Goal: Task Accomplishment & Management: Use online tool/utility

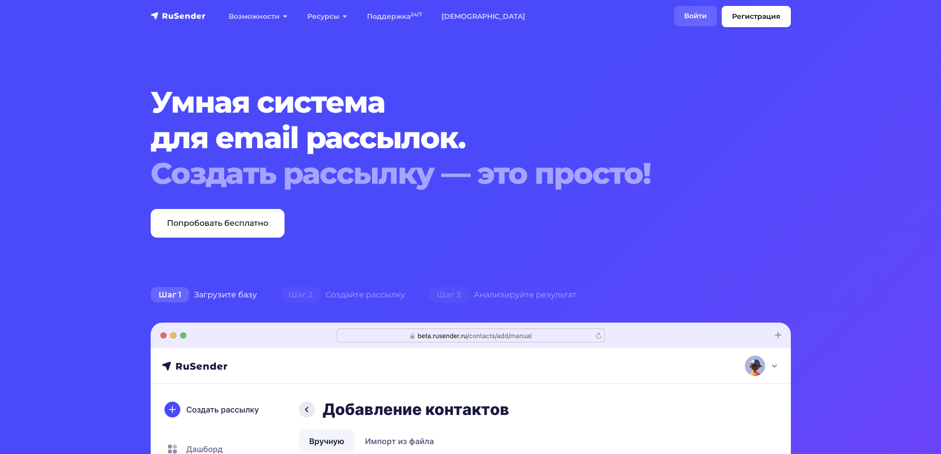
click at [694, 16] on link "Войти" at bounding box center [695, 16] width 42 height 20
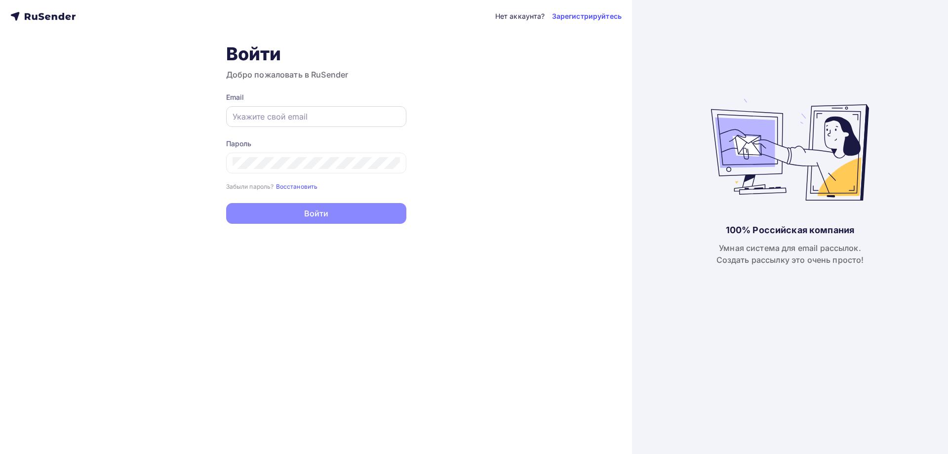
click at [313, 115] on input "text" at bounding box center [316, 117] width 167 height 12
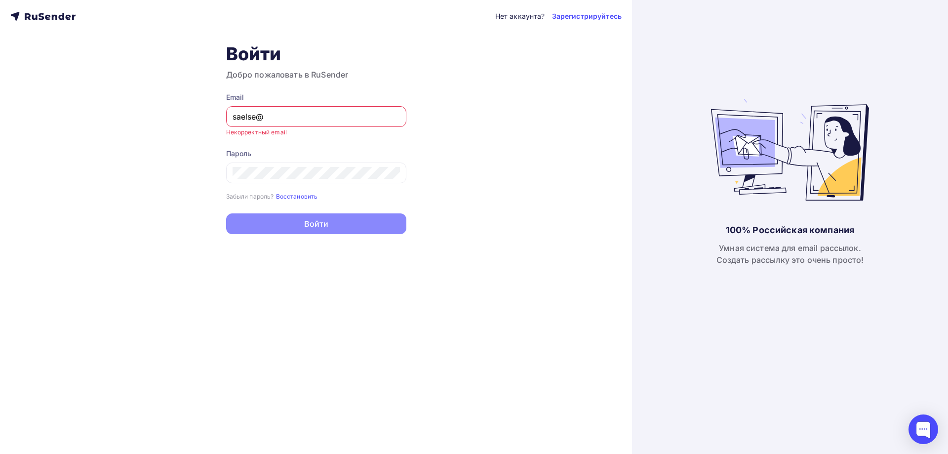
drag, startPoint x: 320, startPoint y: 111, endPoint x: 194, endPoint y: 107, distance: 127.0
click at [194, 107] on div "Нет аккаунта? Зарегистрируйтесь Войти Добро пожаловать в RuSender Email saelse@…" at bounding box center [316, 227] width 632 height 454
paste input "les@intellekt48.ru"
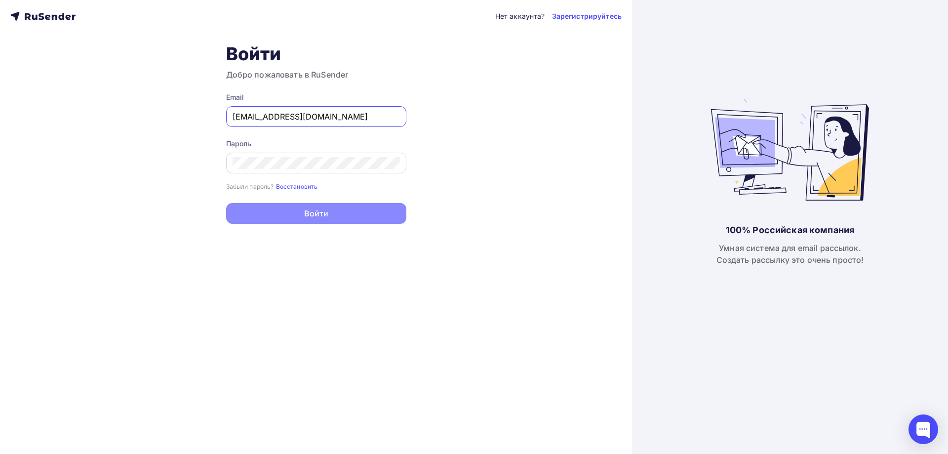
type input "[EMAIL_ADDRESS][DOMAIN_NAME]"
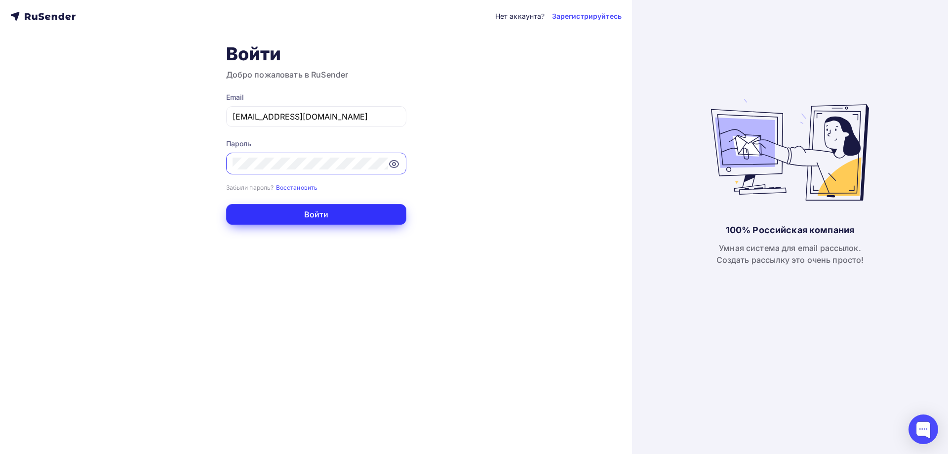
click at [280, 213] on button "Войти" at bounding box center [316, 214] width 180 height 21
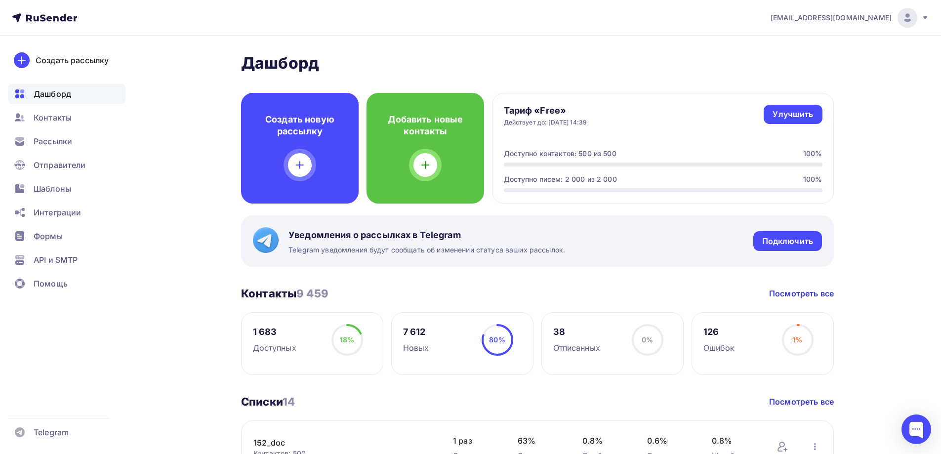
click at [927, 15] on icon at bounding box center [925, 18] width 8 height 8
click at [809, 40] on span "Аккаунт" at bounding box center [797, 44] width 33 height 12
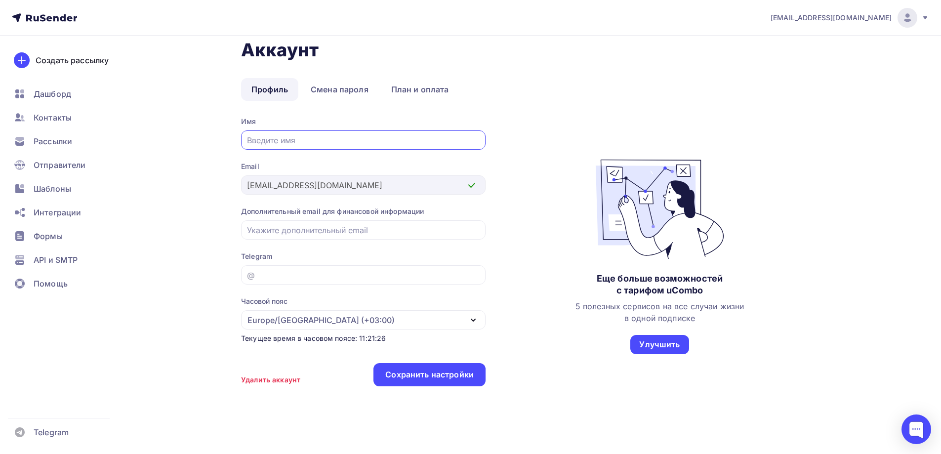
scroll to position [22, 0]
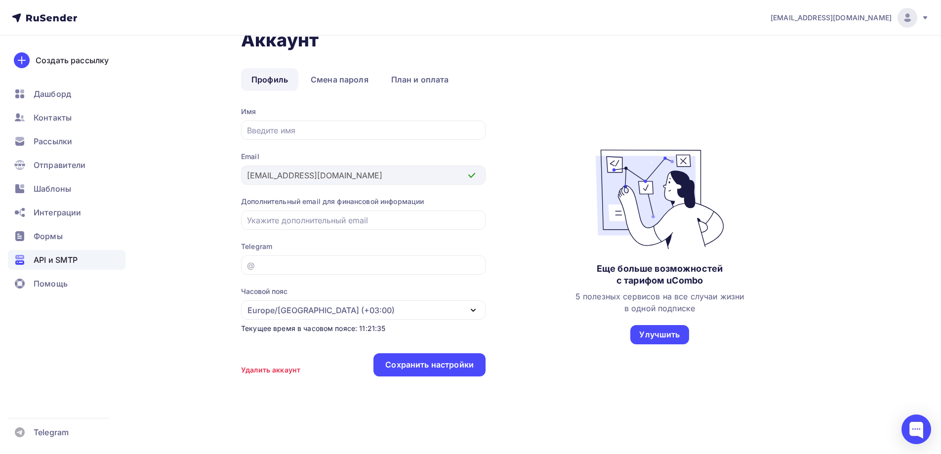
click at [74, 256] on span "API и SMTP" at bounding box center [56, 260] width 44 height 12
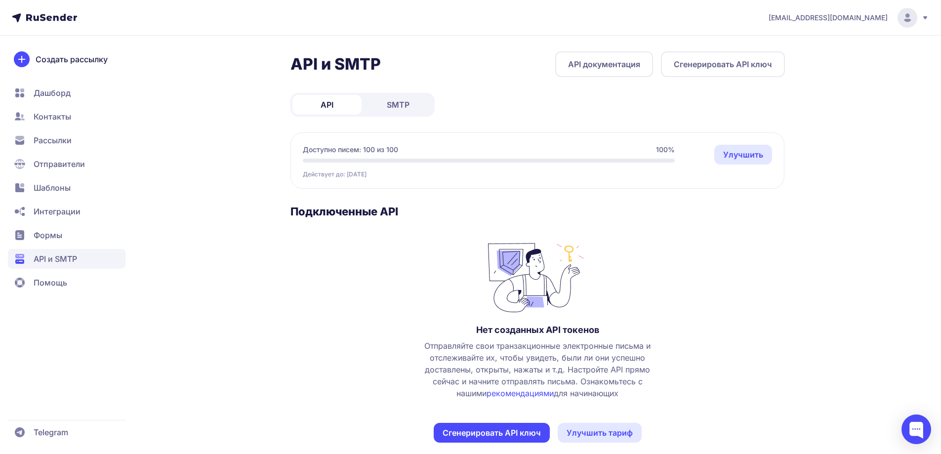
click at [417, 101] on link "SMTP" at bounding box center [397, 105] width 69 height 20
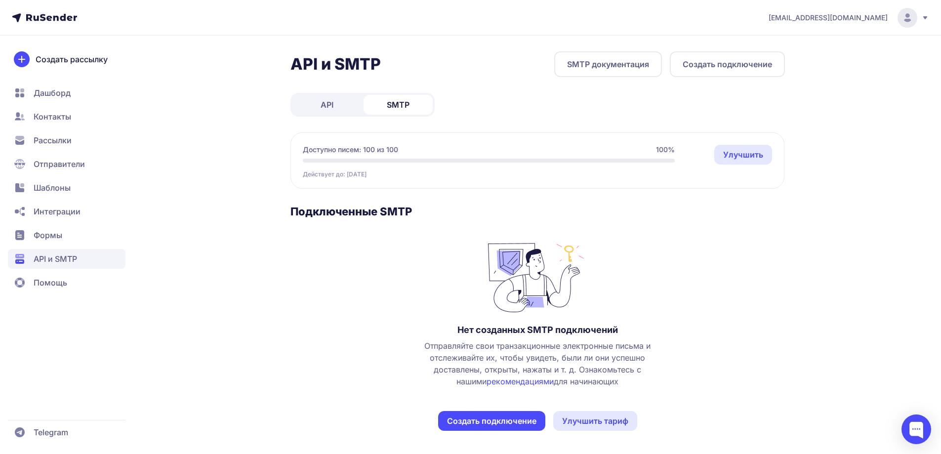
scroll to position [0, 0]
click at [343, 110] on link "API" at bounding box center [326, 104] width 69 height 20
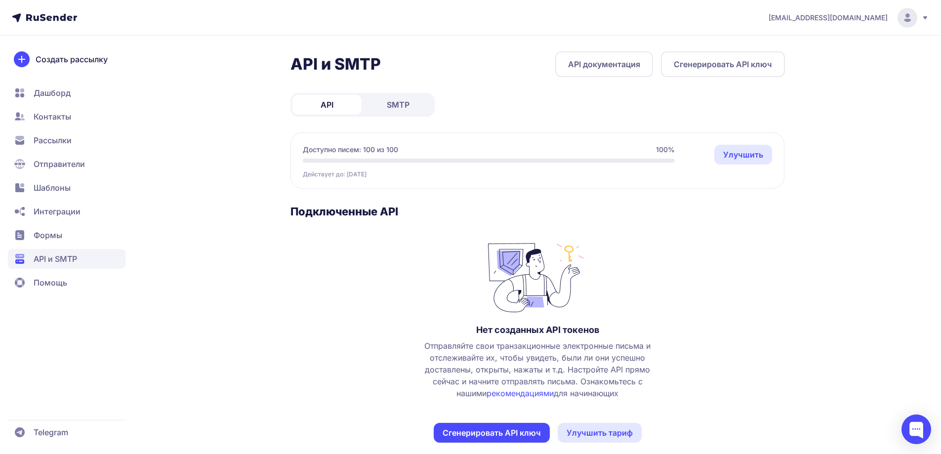
click at [391, 105] on span "SMTP" at bounding box center [398, 105] width 23 height 12
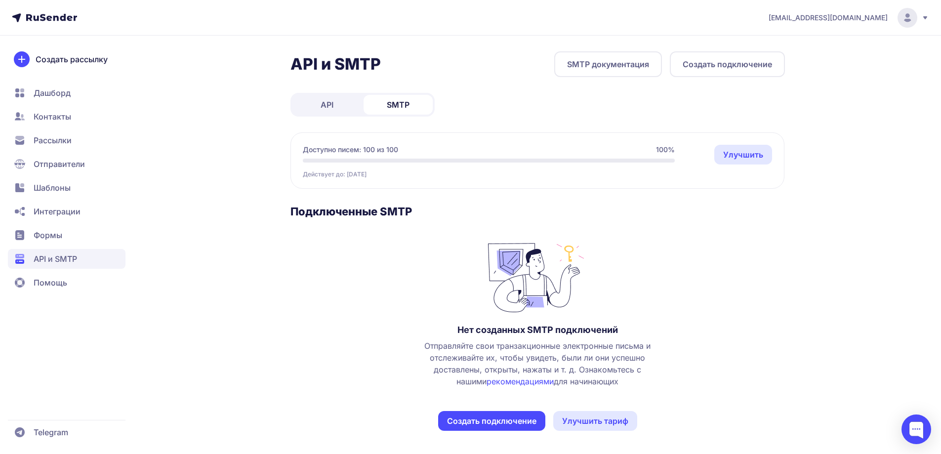
click at [65, 163] on span "Отправители" at bounding box center [59, 164] width 51 height 12
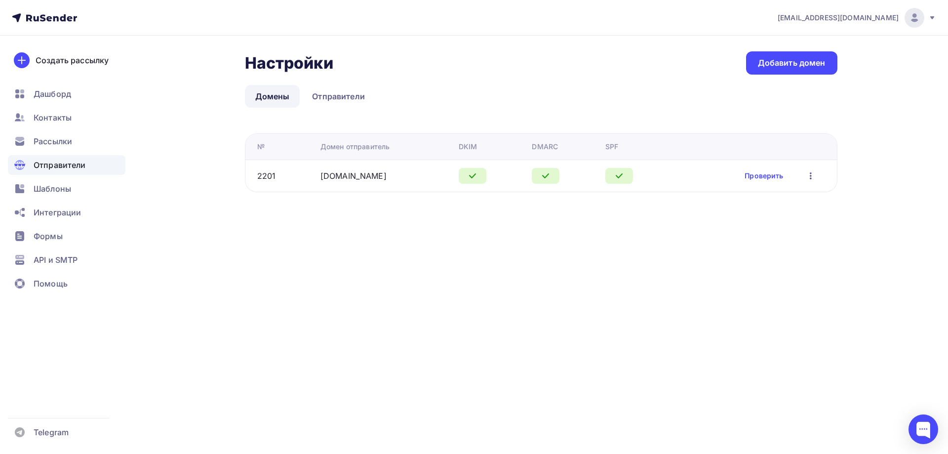
click at [808, 178] on icon "button" at bounding box center [811, 176] width 12 height 12
click at [761, 200] on div "Редактировать" at bounding box center [764, 202] width 95 height 12
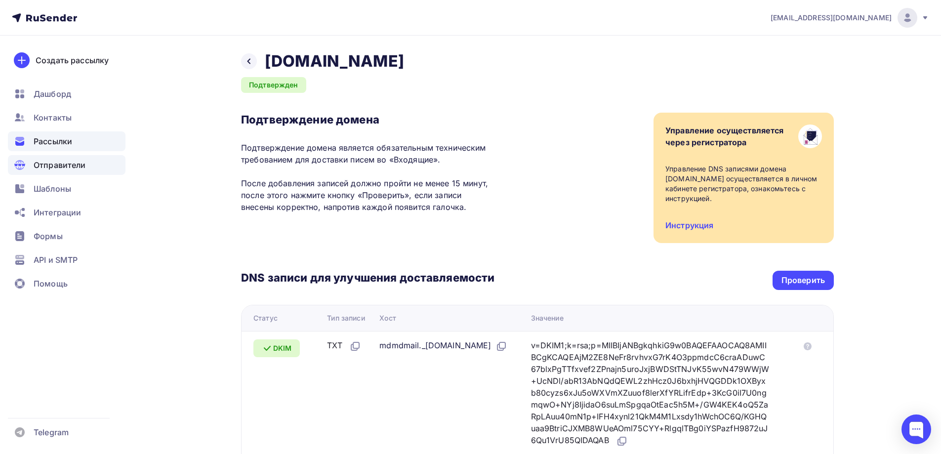
click at [67, 137] on span "Рассылки" at bounding box center [53, 141] width 39 height 12
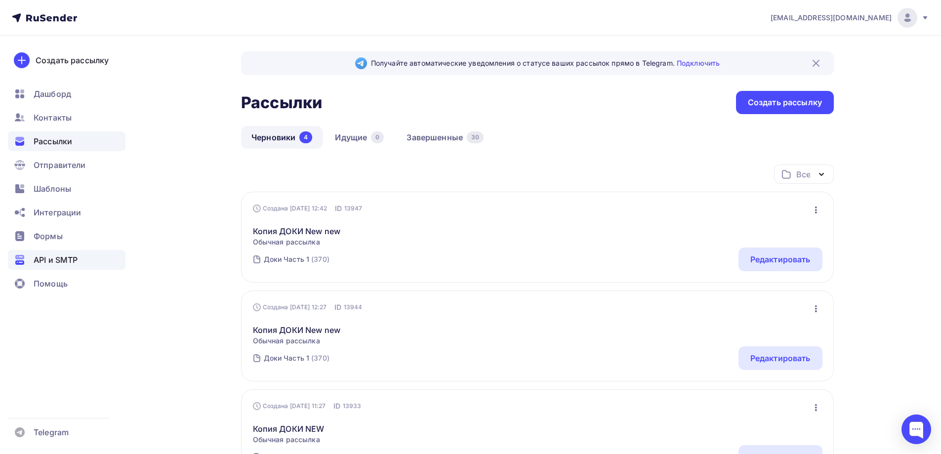
click at [54, 253] on div "API и SMTP" at bounding box center [67, 260] width 118 height 20
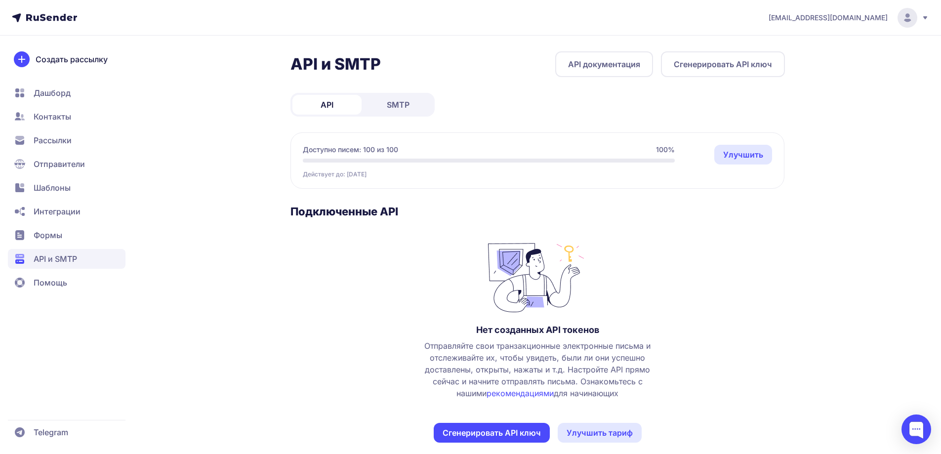
click at [403, 102] on span "SMTP" at bounding box center [398, 105] width 23 height 12
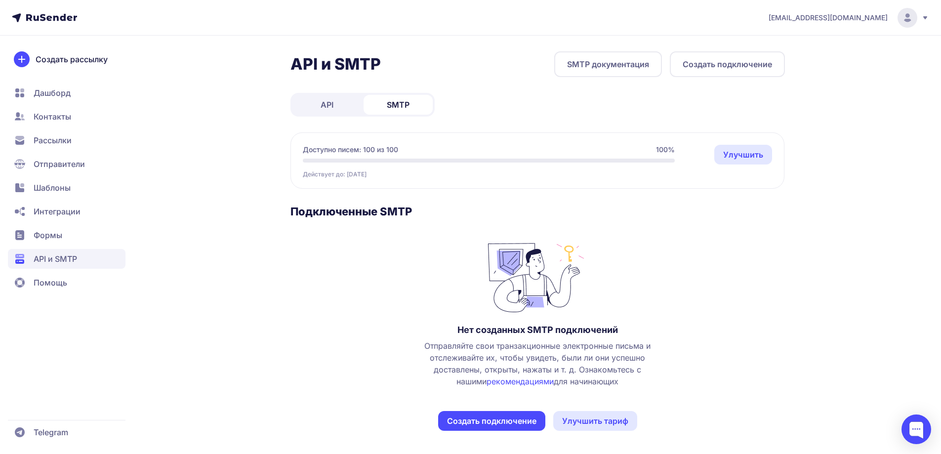
scroll to position [0, 0]
drag, startPoint x: 93, startPoint y: 17, endPoint x: 9, endPoint y: 18, distance: 84.5
click at [9, 18] on header "[EMAIL_ADDRESS][DOMAIN_NAME]" at bounding box center [470, 18] width 941 height 36
click at [39, 18] on icon at bounding box center [51, 17] width 51 height 7
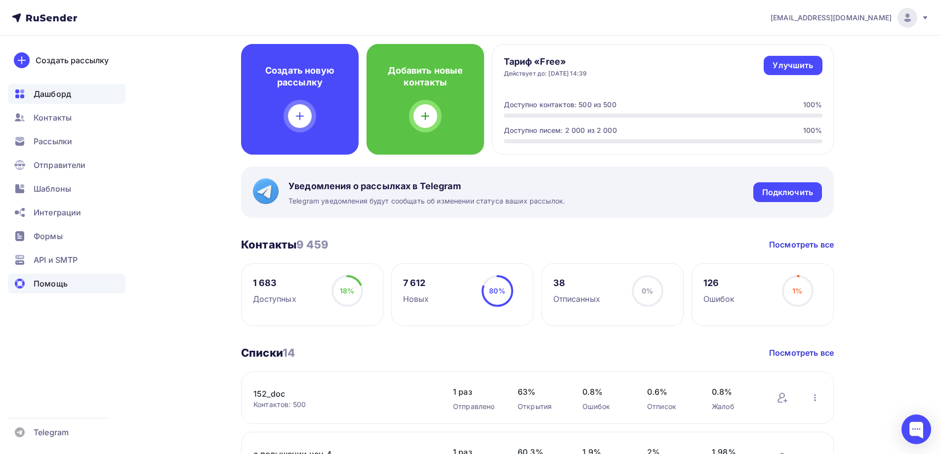
scroll to position [49, 0]
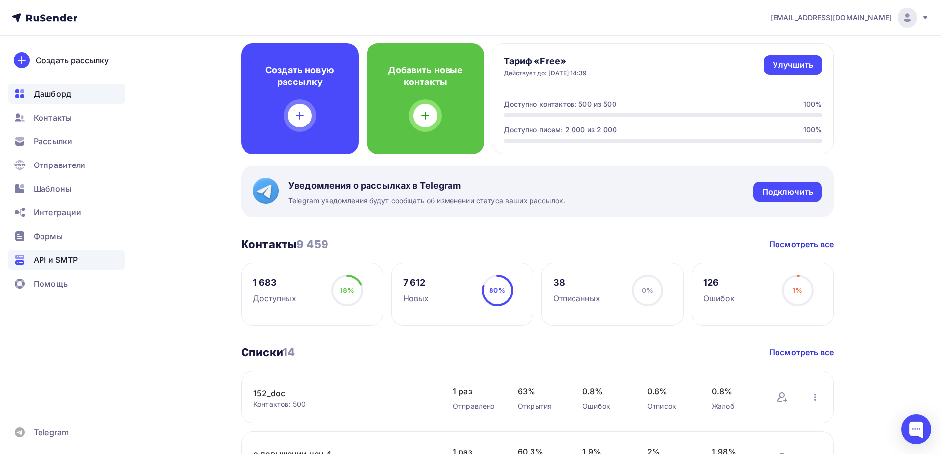
click at [77, 264] on span "API и SMTP" at bounding box center [56, 260] width 44 height 12
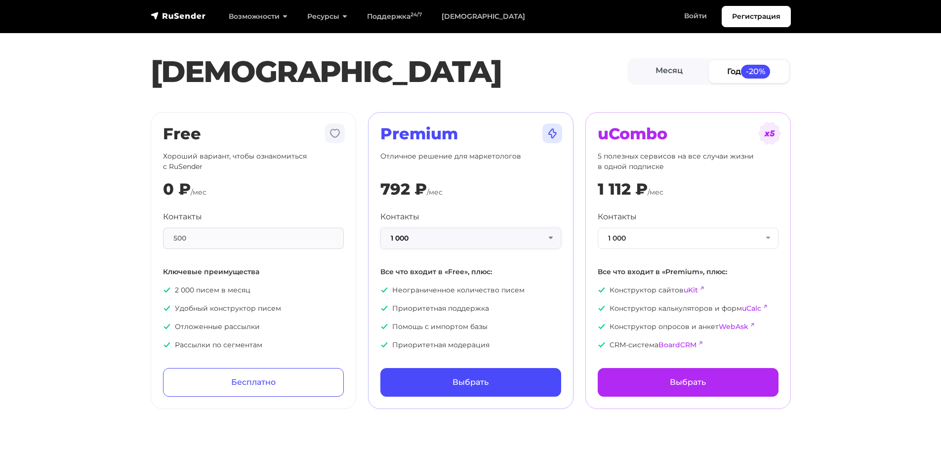
click at [550, 243] on button "1 000" at bounding box center [470, 238] width 181 height 21
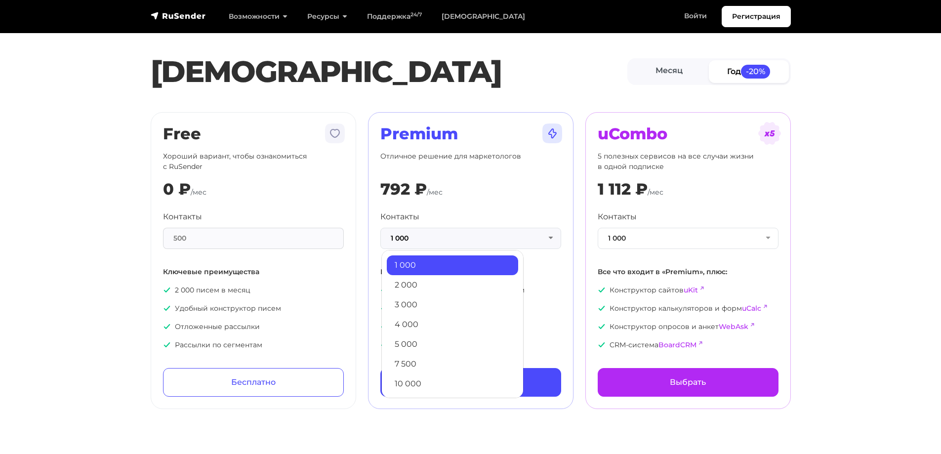
click at [572, 246] on div "Premium Отличное решение для маркетологов 792 ₽ /мес Контакты 1 000 1 000 2 000…" at bounding box center [470, 260] width 205 height 297
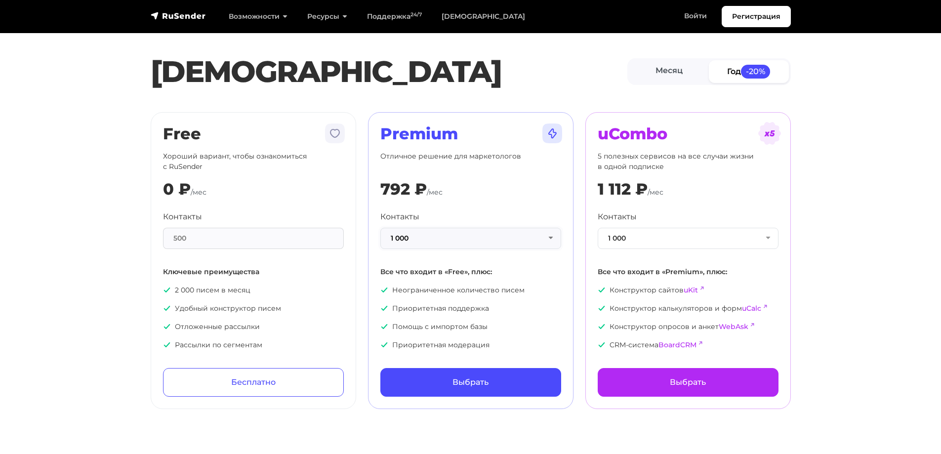
click at [546, 239] on button "1 000" at bounding box center [470, 238] width 181 height 21
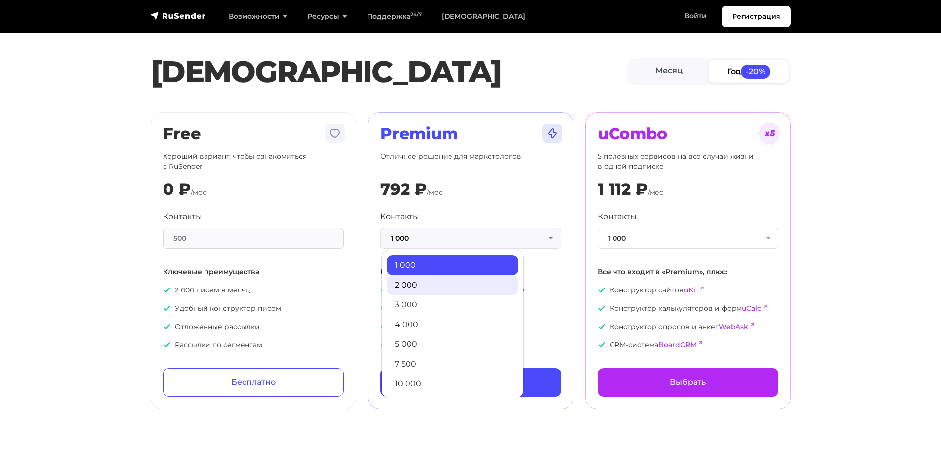
click at [454, 289] on link "2 000" at bounding box center [452, 285] width 131 height 20
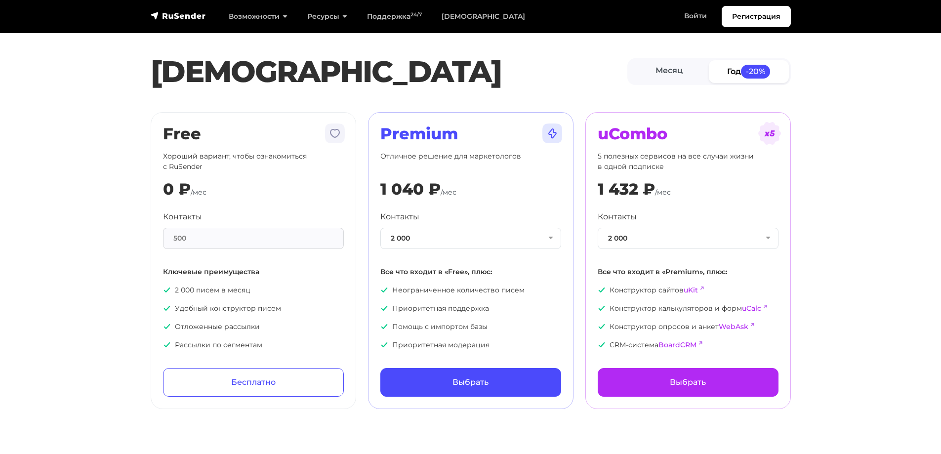
click at [317, 236] on div "500" at bounding box center [253, 238] width 181 height 21
click at [693, 69] on link "Месяц" at bounding box center [669, 71] width 80 height 22
click at [742, 80] on link "Год -20%" at bounding box center [749, 71] width 80 height 22
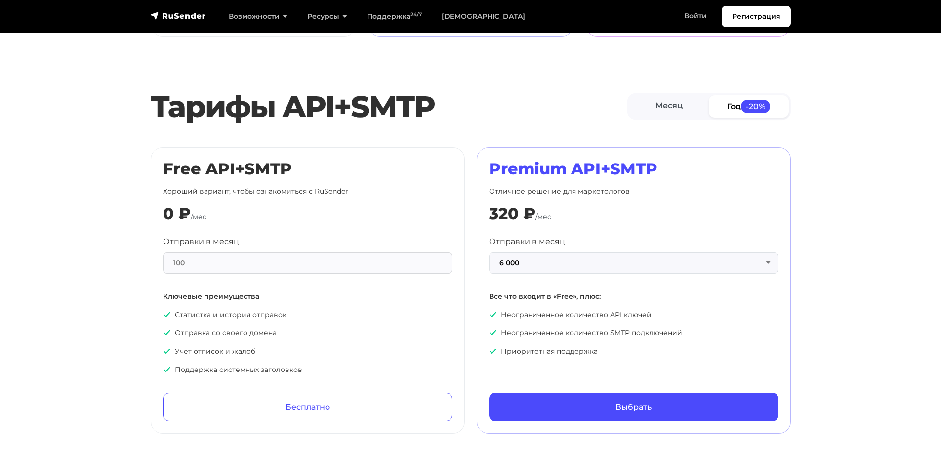
scroll to position [395, 0]
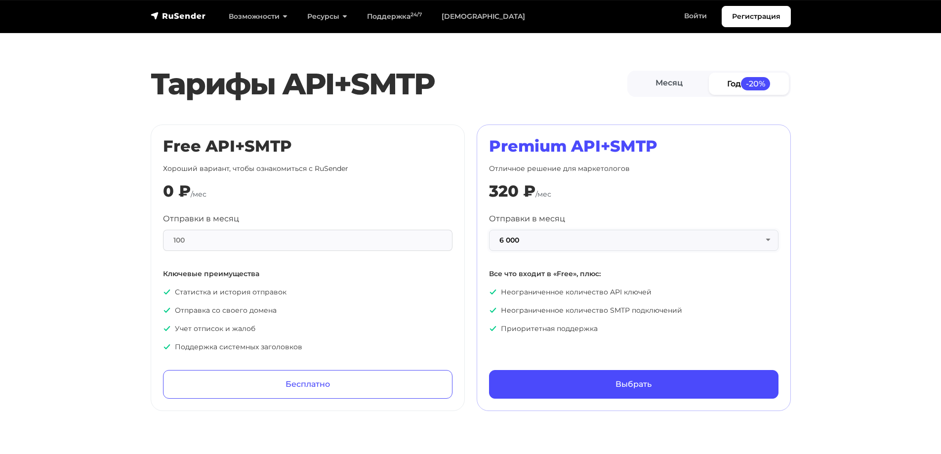
click at [677, 240] on button "6 000" at bounding box center [633, 240] width 289 height 21
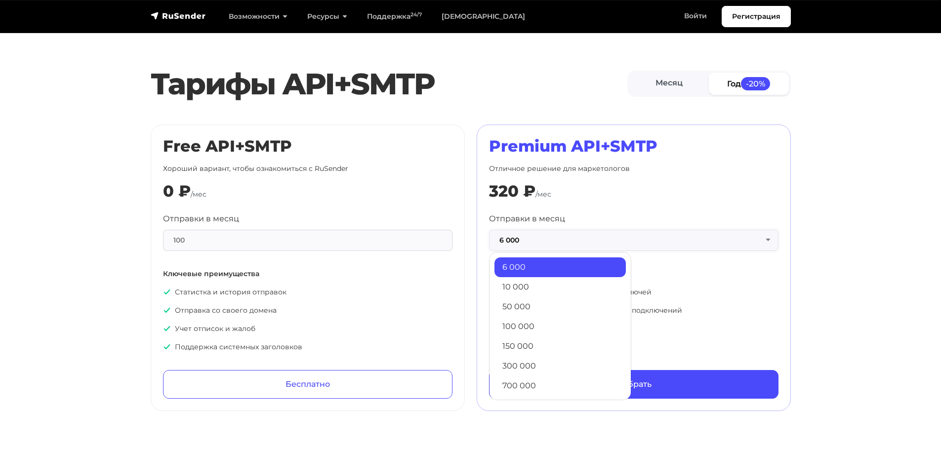
scroll to position [49, 0]
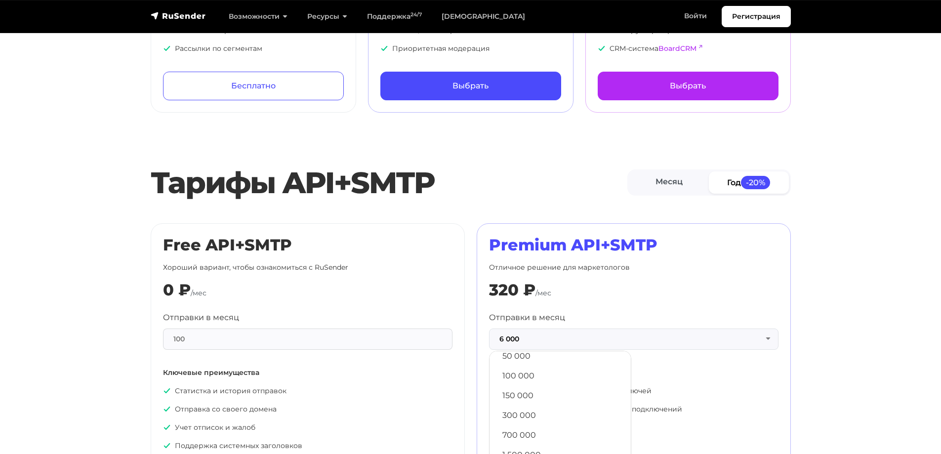
click at [818, 384] on section "Тарифы API+SMTP Месяц Год -20% Free API+SMTP Хороший вариант, чтобы ознакомитьс…" at bounding box center [470, 335] width 941 height 350
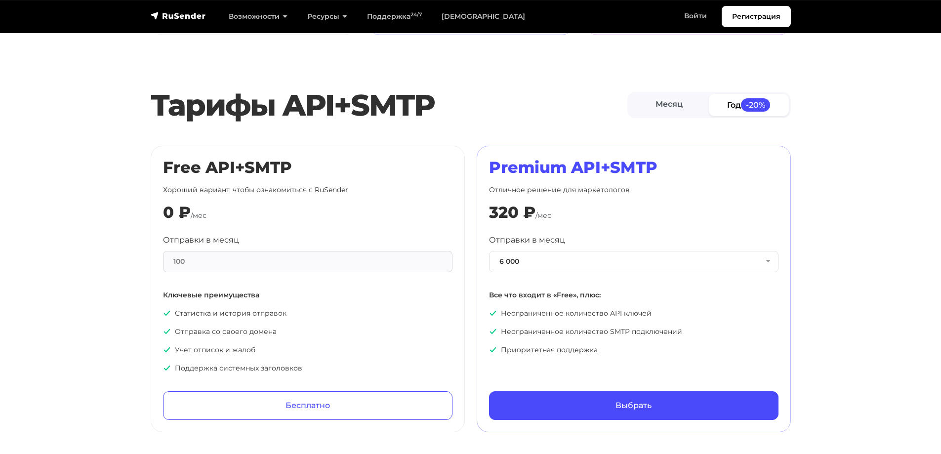
scroll to position [395, 0]
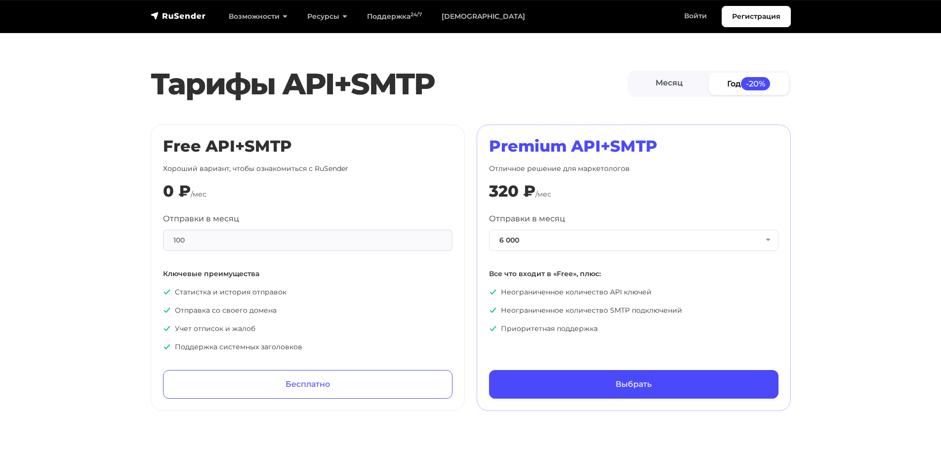
click at [330, 242] on div "100" at bounding box center [307, 240] width 289 height 21
click at [603, 246] on button "6 000" at bounding box center [633, 240] width 289 height 21
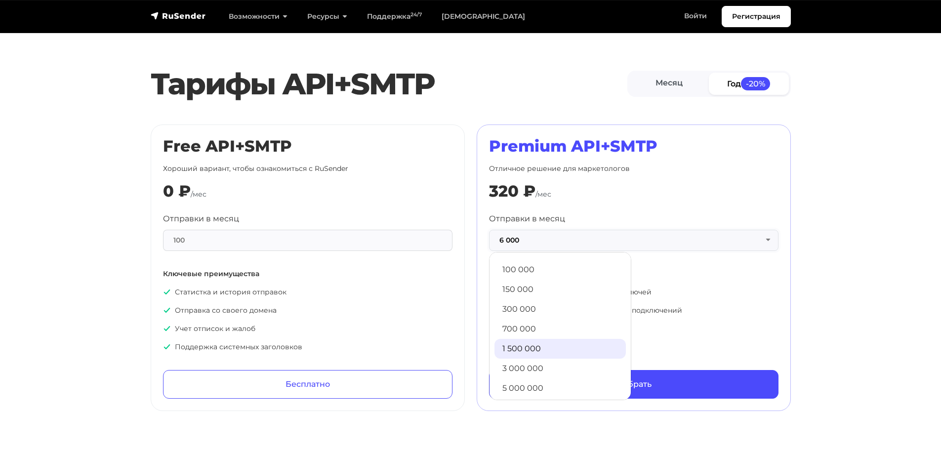
scroll to position [60, 0]
click at [546, 360] on link "3 000 000" at bounding box center [559, 365] width 131 height 20
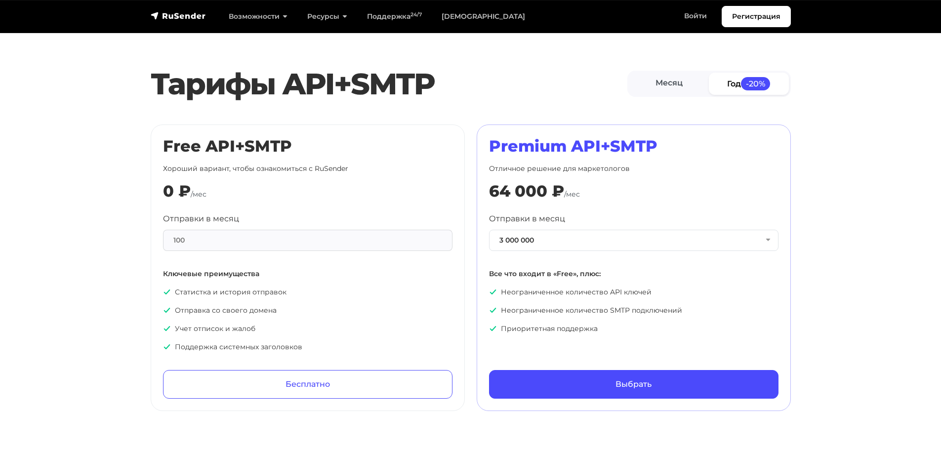
click at [587, 254] on div "Отправки в месяц 3 000 000 6 000 10 000 50 000 100 000 150 000 300 000 700 000 …" at bounding box center [633, 273] width 289 height 121
click at [576, 244] on button "3 000 000" at bounding box center [633, 240] width 289 height 21
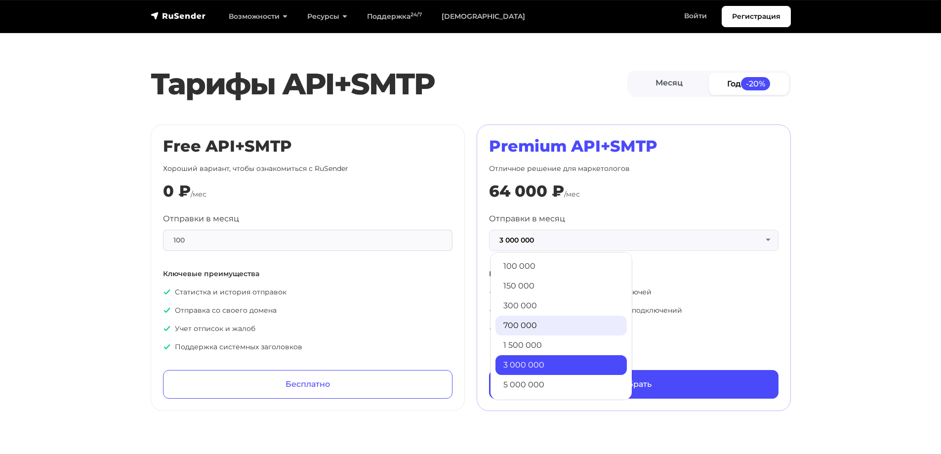
click at [533, 330] on link "700 000" at bounding box center [560, 326] width 131 height 20
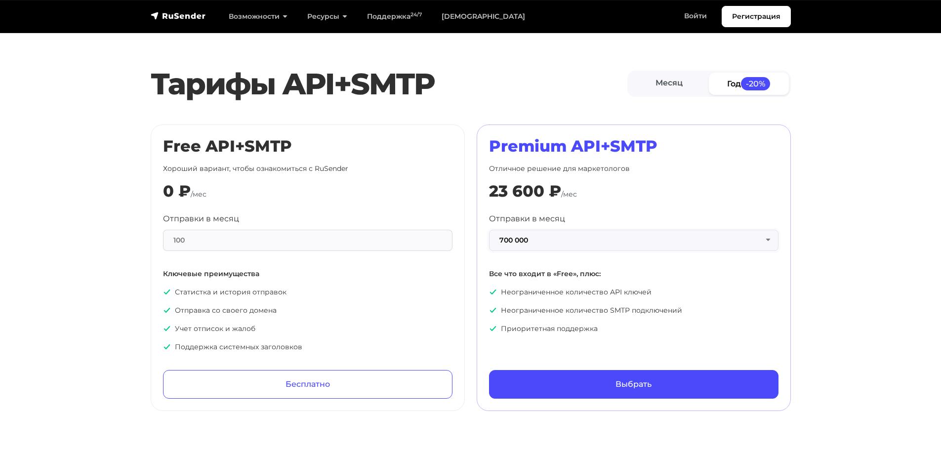
click at [565, 240] on button "700 000" at bounding box center [633, 240] width 289 height 21
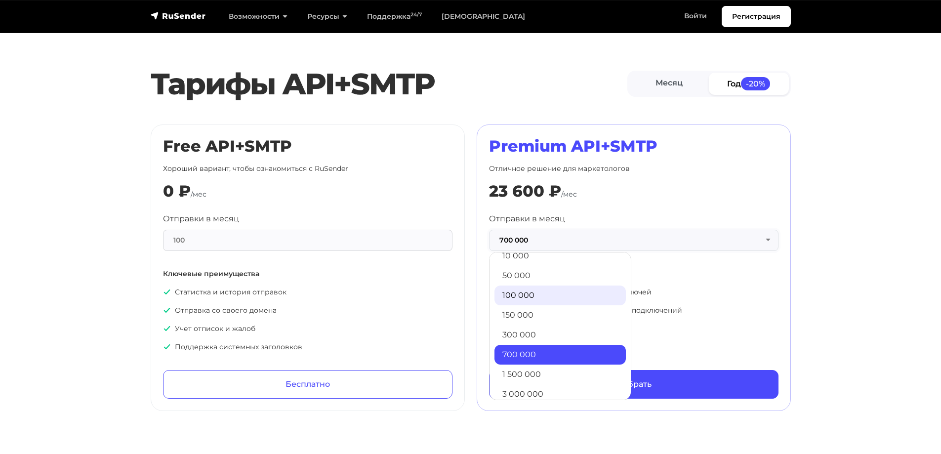
scroll to position [11, 0]
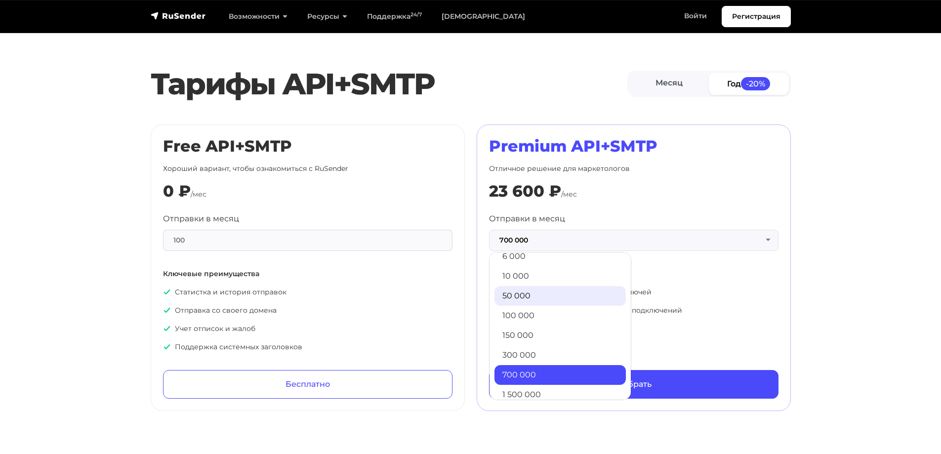
click at [532, 302] on link "50 000" at bounding box center [559, 296] width 131 height 20
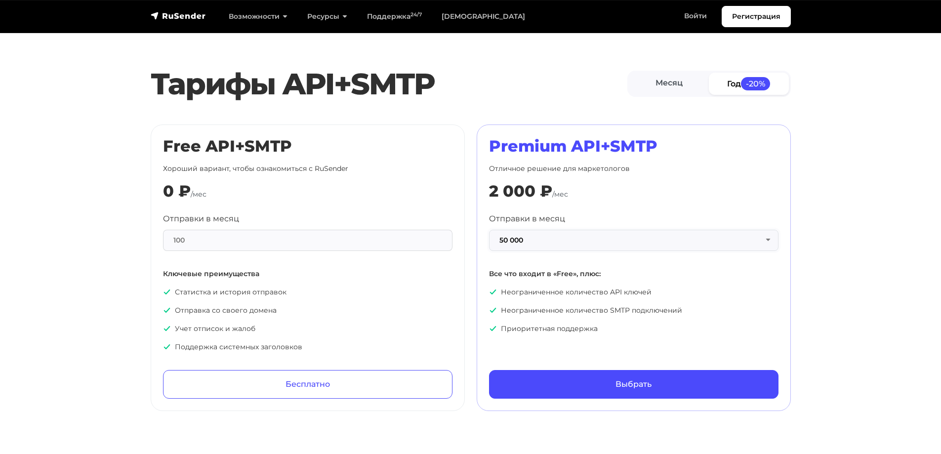
click at [566, 242] on button "50 000" at bounding box center [633, 240] width 289 height 21
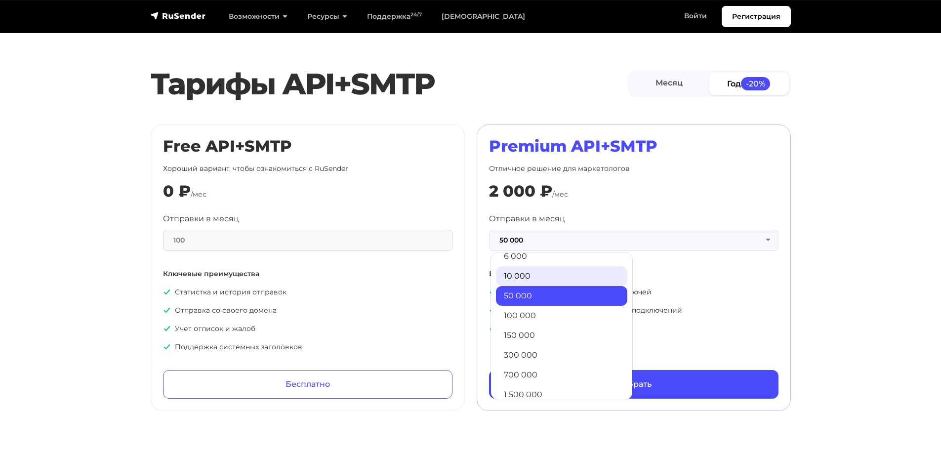
click at [559, 268] on link "10 000" at bounding box center [561, 276] width 131 height 20
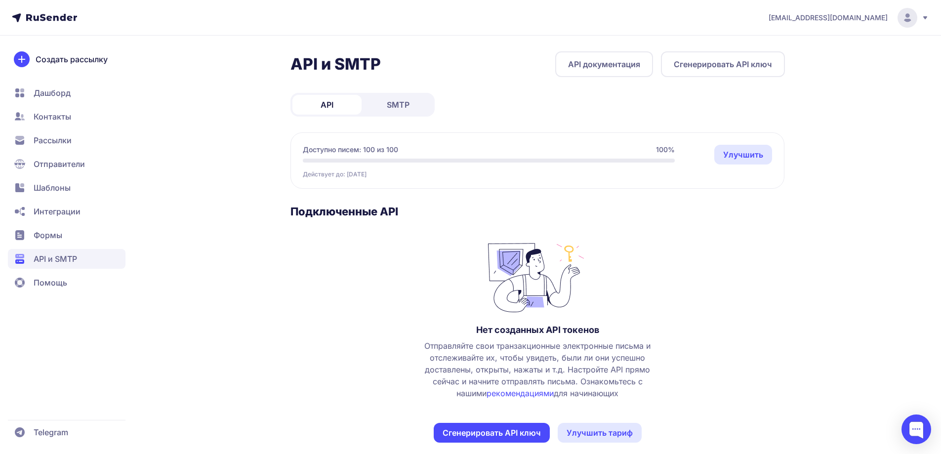
click at [395, 101] on span "SMTP" at bounding box center [398, 105] width 23 height 12
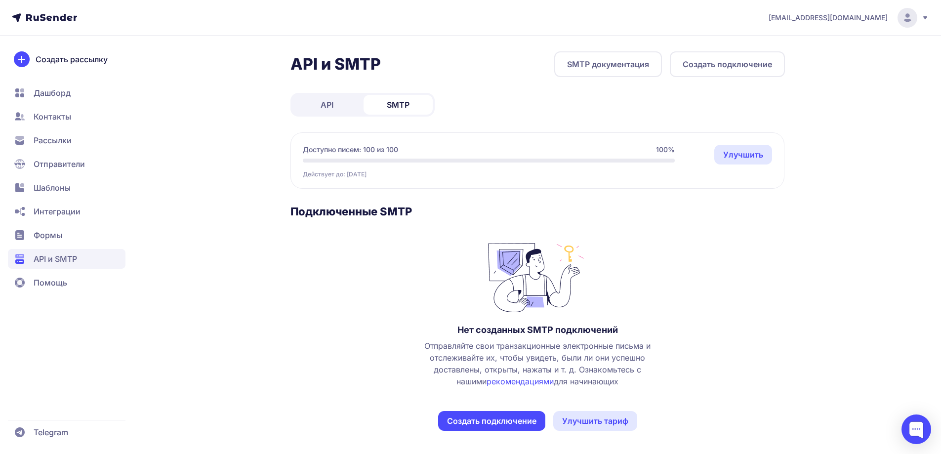
scroll to position [0, 0]
click at [535, 417] on button "Создать подключение" at bounding box center [491, 420] width 107 height 20
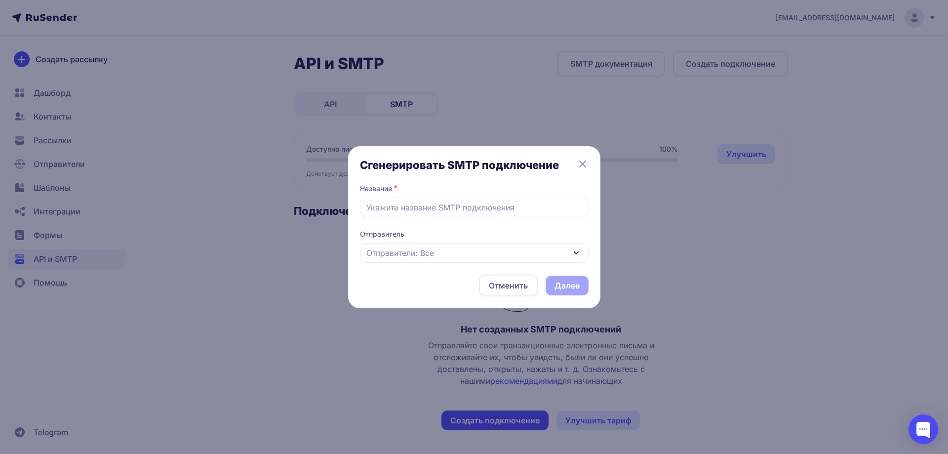
click at [540, 246] on div "Отправители: Все" at bounding box center [474, 253] width 229 height 20
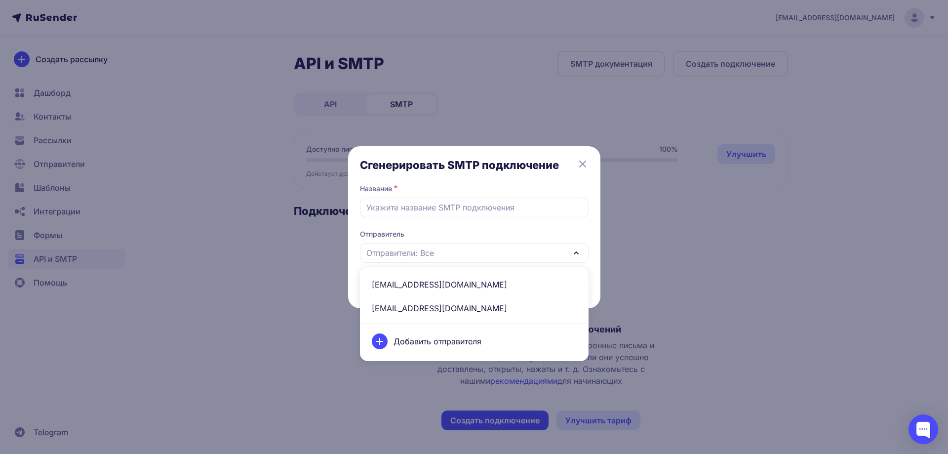
click at [476, 306] on span "sales@intellekt48.ru" at bounding box center [474, 308] width 217 height 24
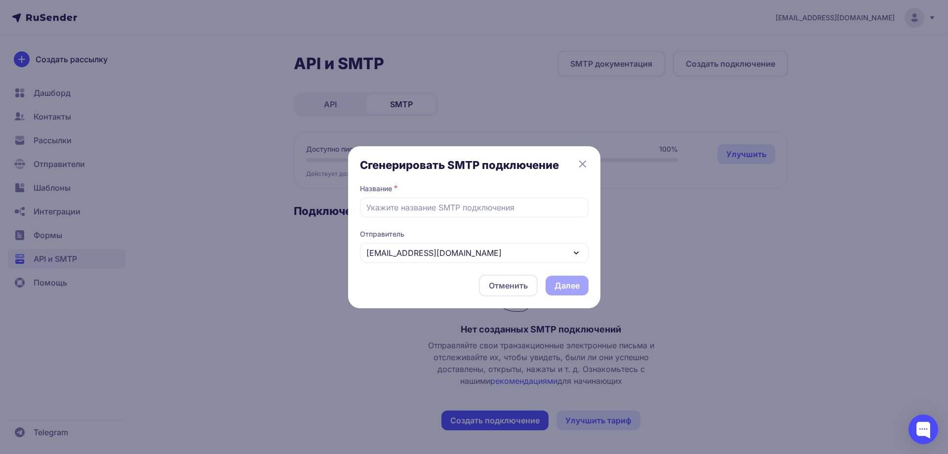
click at [489, 194] on div "Название *" at bounding box center [474, 191] width 229 height 14
click at [500, 214] on input "text" at bounding box center [474, 208] width 229 height 20
click at [581, 167] on icon at bounding box center [583, 164] width 12 height 12
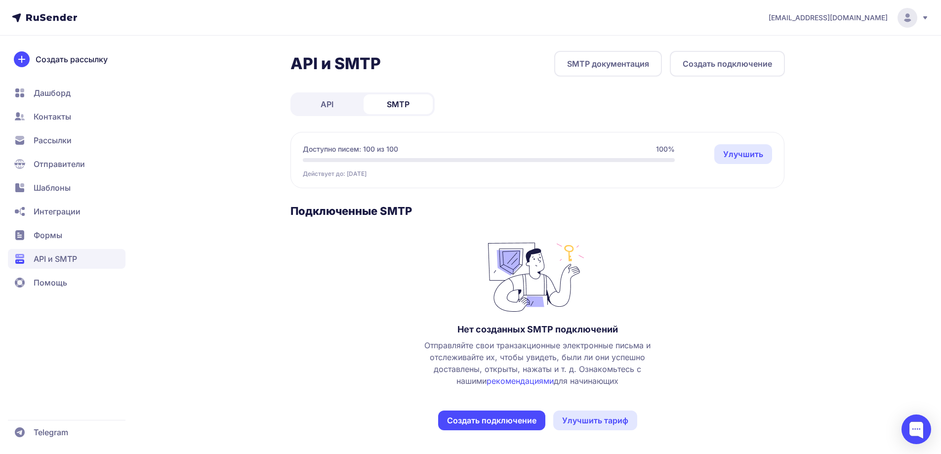
click at [624, 70] on link "SMTP документация" at bounding box center [608, 64] width 108 height 26
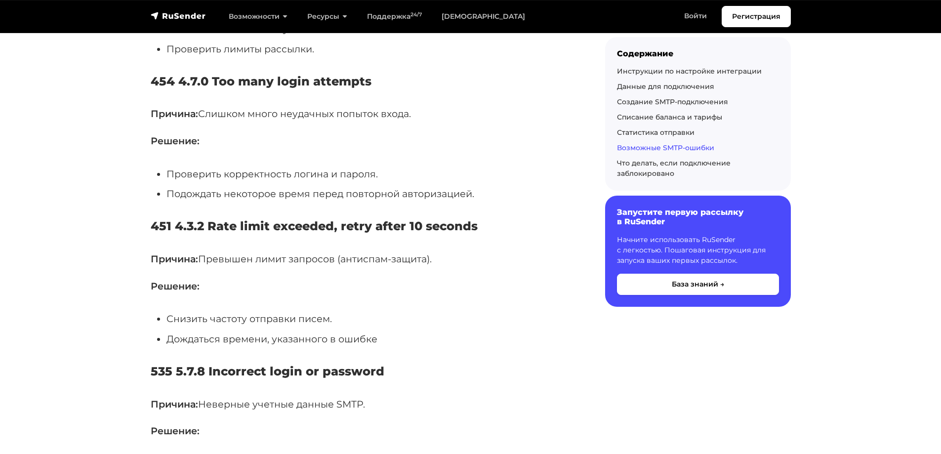
scroll to position [3556, 0]
